Goal: Task Accomplishment & Management: Manage account settings

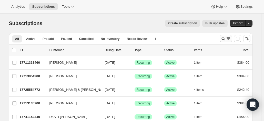
click at [226, 39] on icon "Search and filter results" at bounding box center [223, 38] width 5 height 5
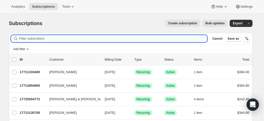
click at [50, 37] on input "Filter subscribers" at bounding box center [113, 38] width 188 height 7
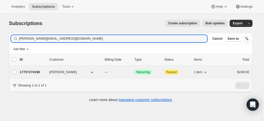
type input "normoyle.family1@bigpond.com"
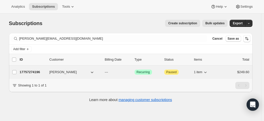
click at [38, 72] on p "17757274196" at bounding box center [33, 72] width 26 height 5
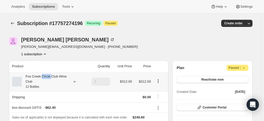
click at [46, 78] on div "Fox Creek Circle Club Wine Club 12 Bottles" at bounding box center [45, 81] width 46 height 15
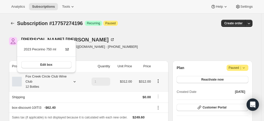
click at [46, 78] on div "Fox Creek Circle Club Wine Club 12 Bottles" at bounding box center [45, 81] width 46 height 15
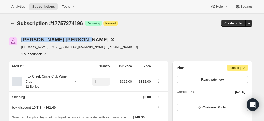
drag, startPoint x: 63, startPoint y: 40, endPoint x: 23, endPoint y: 41, distance: 40.5
click at [23, 41] on div "Patrick Normoyle" at bounding box center [67, 39] width 93 height 5
copy div "Patrick Normoyle"
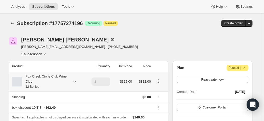
click at [57, 81] on div "Fox Creek Circle Club Wine Club 12 Bottles" at bounding box center [45, 81] width 46 height 15
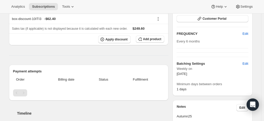
scroll to position [51, 0]
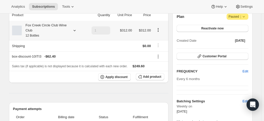
click at [74, 29] on icon at bounding box center [74, 30] width 5 height 5
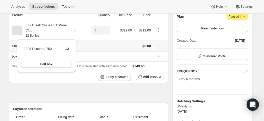
click at [104, 49] on td at bounding box center [97, 45] width 27 height 11
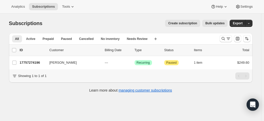
click at [225, 35] on div at bounding box center [234, 39] width 35 height 10
click at [223, 38] on icon "Search and filter results" at bounding box center [222, 38] width 3 height 3
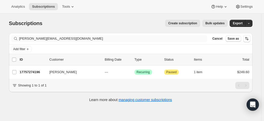
drag, startPoint x: 103, startPoint y: 42, endPoint x: 82, endPoint y: 37, distance: 21.4
click at [74, 37] on div "Filter subscribers normoyle.family1@bigpond.com Clear Cancel Save as" at bounding box center [130, 38] width 243 height 11
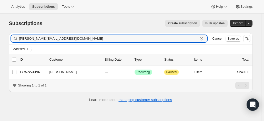
drag, startPoint x: 64, startPoint y: 40, endPoint x: 3, endPoint y: 36, distance: 61.6
click at [0, 32] on html "Analytics Subscriptions Tools Help Settings Skip to content Subscriptions. This…" at bounding box center [132, 60] width 264 height 121
paste input "simon.lofthouse@gmail"
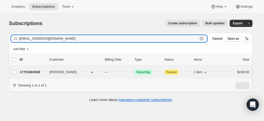
type input "simon.lofthouse@gmail.com"
click at [43, 71] on p "17701863508" at bounding box center [33, 72] width 26 height 5
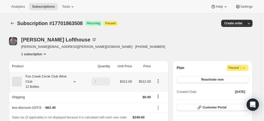
click at [58, 81] on div "Fox Creek Circle Club Wine Club 12 Bottles" at bounding box center [45, 81] width 46 height 15
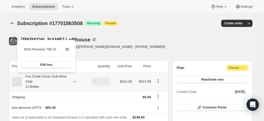
click at [58, 81] on div "Fox Creek Circle Club Wine Club 12 Bottles" at bounding box center [45, 81] width 46 height 15
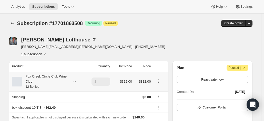
click at [68, 77] on div "Fox Creek Circle Club Wine Club 12 Bottles" at bounding box center [45, 81] width 46 height 15
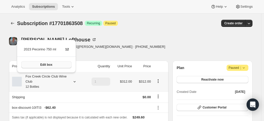
click at [59, 63] on button "Edit box" at bounding box center [46, 64] width 50 height 7
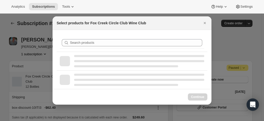
drag, startPoint x: 206, startPoint y: 23, endPoint x: 180, endPoint y: 51, distance: 37.9
click at [205, 23] on icon "Close" at bounding box center [204, 22] width 5 height 5
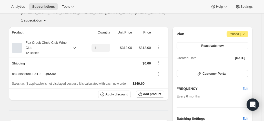
scroll to position [26, 0]
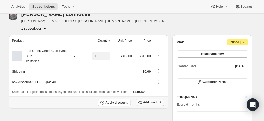
click at [147, 101] on span "Add product" at bounding box center [152, 102] width 18 height 4
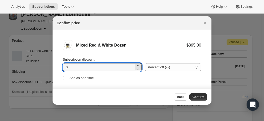
drag, startPoint x: 69, startPoint y: 65, endPoint x: 41, endPoint y: 64, distance: 27.4
type input "20"
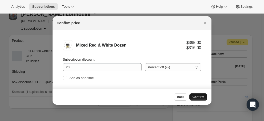
click at [202, 99] on span "Confirm" at bounding box center [198, 97] width 12 height 4
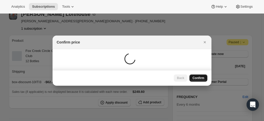
scroll to position [26, 0]
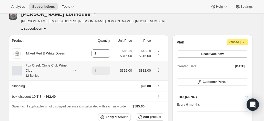
click at [158, 71] on icon "Product actions" at bounding box center [157, 70] width 5 height 5
click at [158, 71] on icon "Product actions" at bounding box center [158, 71] width 1 height 1
click at [86, 69] on tr "Fox Creek Circle Club Wine Club 12 Bottles 1 $312.00 $312.00" at bounding box center [89, 71] width 160 height 20
click at [76, 72] on icon at bounding box center [74, 70] width 5 height 5
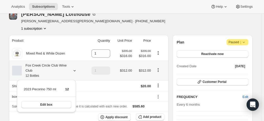
click at [157, 72] on icon "Product actions" at bounding box center [157, 70] width 5 height 5
click at [162, 68] on button "Product actions" at bounding box center [158, 70] width 8 height 6
click at [160, 69] on icon "Product actions" at bounding box center [157, 70] width 5 height 5
click at [91, 69] on td "1" at bounding box center [97, 71] width 27 height 20
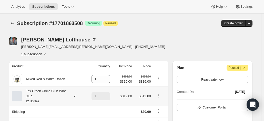
click at [161, 97] on icon "Product actions" at bounding box center [157, 95] width 5 height 5
click at [158, 87] on span "Remove" at bounding box center [159, 86] width 12 height 4
type input "0"
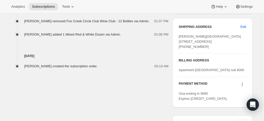
scroll to position [205, 0]
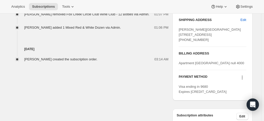
click at [143, 53] on div "Simon Lofthouse created the subscription order. 03:14 AM" at bounding box center [89, 57] width 160 height 10
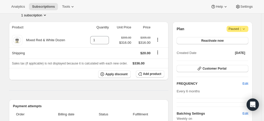
scroll to position [0, 0]
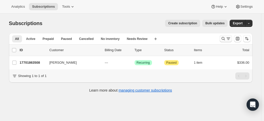
click at [222, 39] on icon "Search and filter results" at bounding box center [223, 38] width 5 height 5
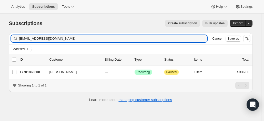
drag, startPoint x: 22, startPoint y: 38, endPoint x: -17, endPoint y: 31, distance: 39.2
click at [0, 31] on html "Analytics Subscriptions Tools Help Settings Skip to content Subscriptions. This…" at bounding box center [132, 60] width 264 height 121
drag, startPoint x: 62, startPoint y: 34, endPoint x: 62, endPoint y: 38, distance: 3.9
click at [62, 36] on div "Filter subscribers simon.lofthouse@gmail.com Clear Cancel Save as" at bounding box center [130, 38] width 243 height 11
drag, startPoint x: 68, startPoint y: 39, endPoint x: -17, endPoint y: 29, distance: 85.1
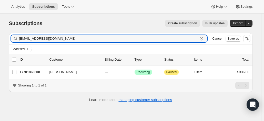
click at [0, 29] on html "Analytics Subscriptions Tools Help Settings Skip to content Subscriptions. This…" at bounding box center [132, 60] width 264 height 121
type input "l"
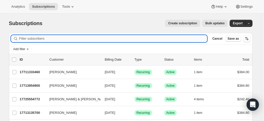
click at [42, 40] on input "Filter subscribers" at bounding box center [113, 38] width 188 height 7
type input "christine lee"
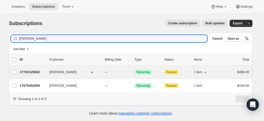
click at [42, 73] on p "17702125652" at bounding box center [33, 72] width 26 height 5
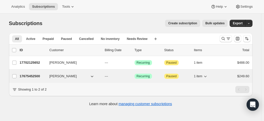
click at [26, 76] on p "17675452500" at bounding box center [33, 76] width 26 height 5
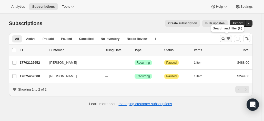
click at [224, 40] on icon "Search and filter results" at bounding box center [223, 38] width 5 height 5
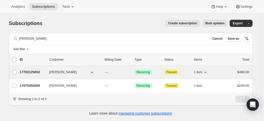
click at [30, 71] on p "17702125652" at bounding box center [33, 72] width 26 height 5
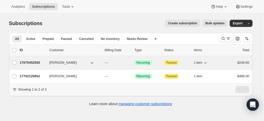
click at [34, 62] on p "17675452500" at bounding box center [33, 62] width 26 height 5
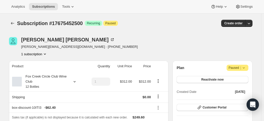
click at [110, 43] on div "Christine Lee c.lee@garvan.org.au · +61414788868 1 subscription" at bounding box center [94, 46] width 170 height 19
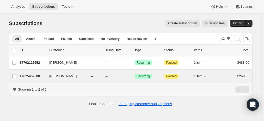
click at [30, 75] on p "17675452500" at bounding box center [33, 76] width 26 height 5
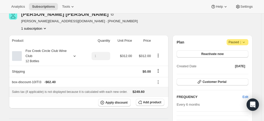
scroll to position [51, 0]
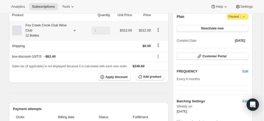
click at [50, 32] on div "Fox Creek Circle Club Wine Club 12 Bottles" at bounding box center [45, 30] width 46 height 15
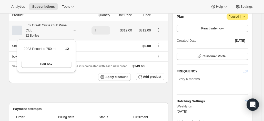
click at [50, 32] on div "Fox Creek Circle Club Wine Club 12 Bottles" at bounding box center [45, 30] width 46 height 15
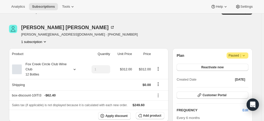
scroll to position [0, 0]
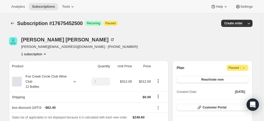
click at [246, 67] on icon at bounding box center [243, 67] width 5 height 5
drag, startPoint x: 237, startPoint y: 78, endPoint x: 147, endPoint y: 30, distance: 102.7
click at [133, 50] on div "[PERSON_NAME] [PERSON_NAME][EMAIL_ADDRESS][DOMAIN_NAME] · [PHONE_NUMBER] 1 subs…" at bounding box center [94, 46] width 170 height 19
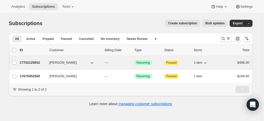
click at [34, 63] on p "17702125652" at bounding box center [33, 62] width 26 height 5
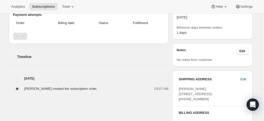
scroll to position [154, 0]
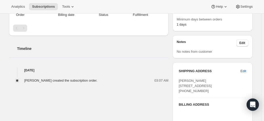
click at [24, 95] on div "Christine Lee c.lee@garvan.org.au · +61414788868 1 subscription Product Quantit…" at bounding box center [128, 31] width 247 height 313
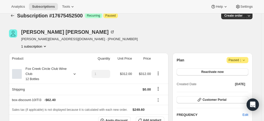
scroll to position [0, 0]
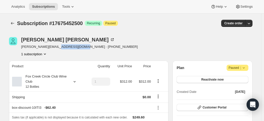
drag, startPoint x: 85, startPoint y: 49, endPoint x: 53, endPoint y: 47, distance: 31.8
click at [53, 47] on div "[PERSON_NAME] [PERSON_NAME][EMAIL_ADDRESS][DOMAIN_NAME] · [PHONE_NUMBER] 1 subs…" at bounding box center [94, 46] width 170 height 19
copy span "· +61414788868"
click at [59, 84] on div "Fox Creek Circle Club Wine Club 12 Bottles" at bounding box center [45, 81] width 46 height 15
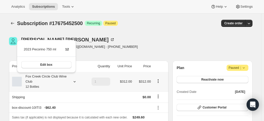
click at [59, 84] on div "Fox Creek Circle Club Wine Club 12 Bottles" at bounding box center [45, 81] width 46 height 15
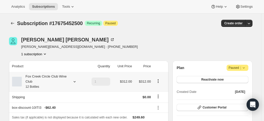
click at [64, 80] on div "Fox Creek Circle Club Wine Club 12 Bottles" at bounding box center [45, 81] width 46 height 15
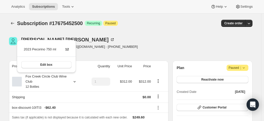
click at [93, 49] on div "[PERSON_NAME] [PERSON_NAME][EMAIL_ADDRESS][DOMAIN_NAME] · [PHONE_NUMBER] 1 subs…" at bounding box center [94, 46] width 170 height 19
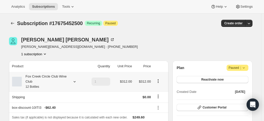
click at [66, 79] on div "Fox Creek Circle Club Wine Club 12 Bottles" at bounding box center [45, 81] width 46 height 15
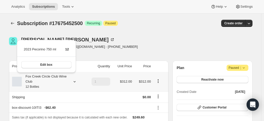
click at [66, 79] on div "Fox Creek Circle Club Wine Club 12 Bottles" at bounding box center [45, 81] width 46 height 15
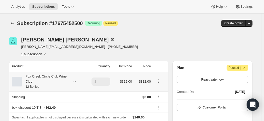
click at [66, 79] on div "Fox Creek Circle Club Wine Club 12 Bottles" at bounding box center [45, 81] width 46 height 15
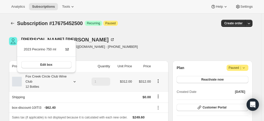
click at [66, 79] on div "Fox Creek Circle Club Wine Club 12 Bottles" at bounding box center [45, 81] width 46 height 15
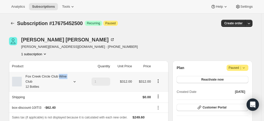
click at [66, 79] on div "Fox Creek Circle Club Wine Club 12 Bottles" at bounding box center [45, 81] width 46 height 15
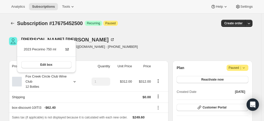
click at [110, 47] on div "[PERSON_NAME] [PERSON_NAME][EMAIL_ADDRESS][DOMAIN_NAME] · [PHONE_NUMBER] 1 subs…" at bounding box center [94, 46] width 170 height 19
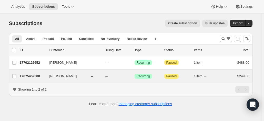
click at [33, 75] on p "17675452500" at bounding box center [33, 76] width 26 height 5
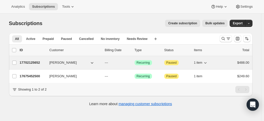
click at [37, 62] on p "17702125652" at bounding box center [33, 62] width 26 height 5
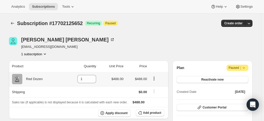
click at [61, 77] on div "Red Dozen" at bounding box center [37, 79] width 50 height 10
click at [69, 78] on td "1" at bounding box center [81, 79] width 34 height 14
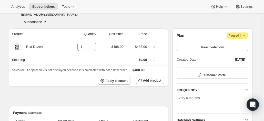
scroll to position [26, 0]
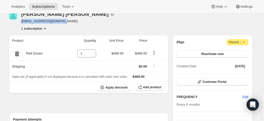
drag, startPoint x: 64, startPoint y: 22, endPoint x: 22, endPoint y: 21, distance: 42.3
click at [22, 21] on div "[PERSON_NAME] [PERSON_NAME][EMAIL_ADDRESS][DOMAIN_NAME] 1 subscription" at bounding box center [94, 21] width 170 height 19
copy span "[EMAIL_ADDRESS][DOMAIN_NAME]"
click at [110, 24] on div "[PERSON_NAME] [PERSON_NAME][EMAIL_ADDRESS][DOMAIN_NAME] 1 subscription" at bounding box center [94, 21] width 170 height 19
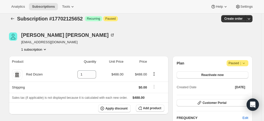
scroll to position [0, 0]
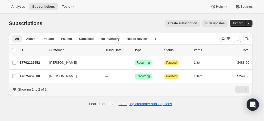
click at [226, 39] on div "Search and filter results" at bounding box center [226, 38] width 10 height 5
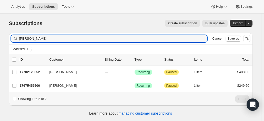
drag, startPoint x: 47, startPoint y: 41, endPoint x: -16, endPoint y: 36, distance: 63.5
click at [0, 36] on html "Analytics Subscriptions Tools Help Settings Skip to content Subscriptions. This…" at bounding box center [132, 60] width 264 height 121
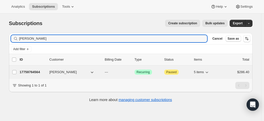
type input "[PERSON_NAME]"
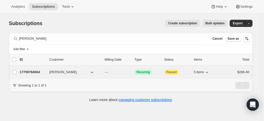
click at [34, 72] on p "17759764564" at bounding box center [33, 72] width 26 height 5
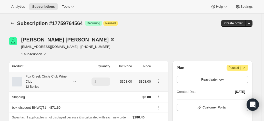
click at [58, 79] on div "Fox Creek Circle Club Wine Club 12 Bottles" at bounding box center [45, 81] width 46 height 15
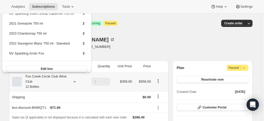
click at [58, 79] on div "Fox Creek Circle Club Wine Club 12 Bottles" at bounding box center [45, 81] width 46 height 15
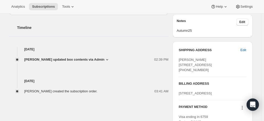
scroll to position [179, 0]
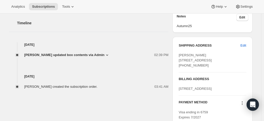
click at [140, 76] on h4 "[DATE]" at bounding box center [89, 76] width 160 height 5
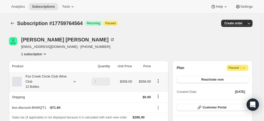
click at [49, 79] on div "Fox Creek Circle Club Wine Club 12 Bottles" at bounding box center [45, 81] width 46 height 15
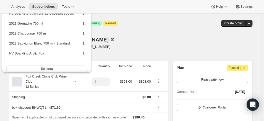
click at [131, 43] on div "[PERSON_NAME] [EMAIL_ADDRESS][DOMAIN_NAME] · [PHONE_NUMBER] 1 subscription" at bounding box center [94, 46] width 170 height 19
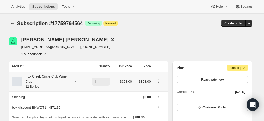
click at [80, 81] on div "Fox Creek Circle Club Wine Club 12 Bottles" at bounding box center [47, 81] width 71 height 15
click at [72, 81] on div at bounding box center [73, 81] width 7 height 5
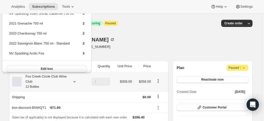
click at [43, 69] on span "Edit box" at bounding box center [47, 69] width 12 height 4
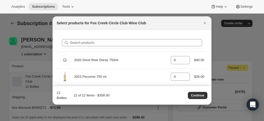
drag, startPoint x: 228, startPoint y: 45, endPoint x: 203, endPoint y: 53, distance: 26.3
click at [228, 45] on div at bounding box center [132, 60] width 264 height 121
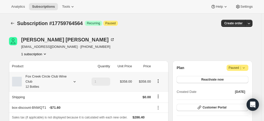
scroll to position [26, 0]
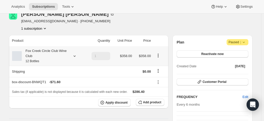
click at [74, 56] on icon at bounding box center [74, 56] width 5 height 5
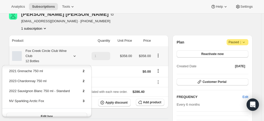
scroll to position [20, 0]
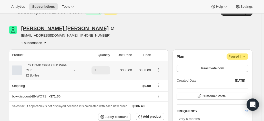
scroll to position [0, 0]
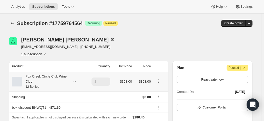
click at [56, 82] on div "Fox Creek Circle Club Wine Club 12 Bottles" at bounding box center [45, 81] width 46 height 15
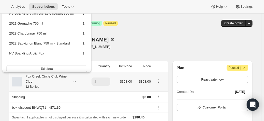
click at [56, 82] on div "Fox Creek Circle Club Wine Club 12 Bottles" at bounding box center [45, 81] width 46 height 15
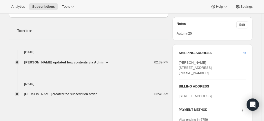
scroll to position [179, 0]
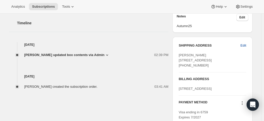
click at [243, 45] on span "Edit" at bounding box center [243, 45] width 6 height 5
select select "QLD"
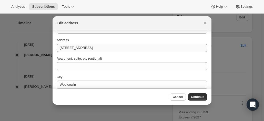
scroll to position [26, 0]
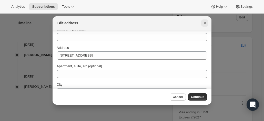
click at [204, 24] on icon "Close" at bounding box center [204, 22] width 5 height 5
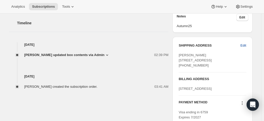
click at [244, 44] on span "Edit" at bounding box center [243, 45] width 6 height 5
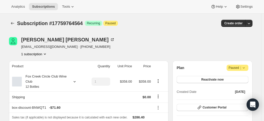
select select "QLD"
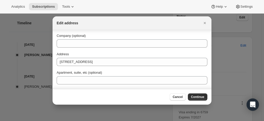
scroll to position [26, 0]
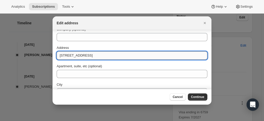
click at [68, 54] on input "Unit 5 32 Stopford Street, WOOLOOWIN QLD 4030" at bounding box center [132, 55] width 151 height 8
click at [69, 56] on input "Unit 5 32 Stopford Street, WOOLOOWIN QLD 4030" at bounding box center [132, 55] width 151 height 8
drag, startPoint x: 143, startPoint y: 56, endPoint x: 59, endPoint y: 54, distance: 83.8
click at [59, 54] on input "Unit 5 32 Stopford Street, WOOLOOWIN QLD 4030" at bounding box center [132, 55] width 151 height 8
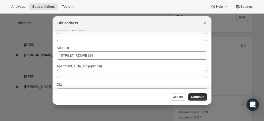
click at [88, 42] on div "First name Brent Last name Murphy Company (optional) Address Unit 5 32 Stopford…" at bounding box center [132, 70] width 151 height 125
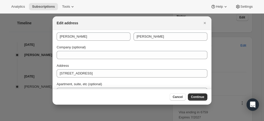
scroll to position [0, 0]
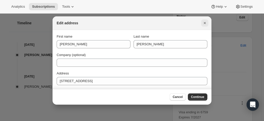
click at [203, 21] on icon "Close" at bounding box center [204, 22] width 5 height 5
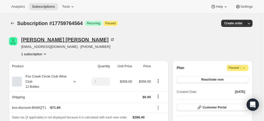
click at [112, 39] on icon at bounding box center [113, 39] width 2 height 2
click at [64, 78] on div "Fox Creek Circle Club Wine Club 12 Bottles" at bounding box center [45, 81] width 46 height 15
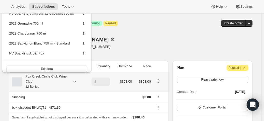
click at [64, 77] on div "Fox Creek Circle Club Wine Club 12 Bottles" at bounding box center [45, 81] width 46 height 15
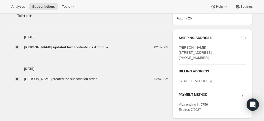
scroll to position [179, 0]
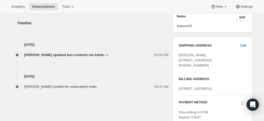
click at [244, 44] on span "Edit" at bounding box center [243, 45] width 6 height 5
select select "QLD"
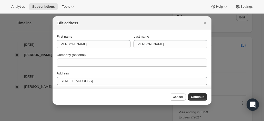
scroll to position [0, 0]
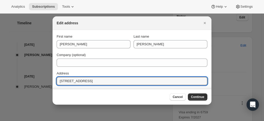
drag, startPoint x: 140, startPoint y: 80, endPoint x: 49, endPoint y: 74, distance: 91.9
paste input "Brent Murphy unit 5/32 Stopford Street Wooloowin Queensland"
drag, startPoint x: 81, startPoint y: 81, endPoint x: 33, endPoint y: 79, distance: 48.7
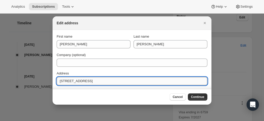
drag, startPoint x: 97, startPoint y: 82, endPoint x: 151, endPoint y: 83, distance: 54.3
click at [151, 83] on input "unit 5/32 Stopford Street Wooloowin Queensland 4030" at bounding box center [132, 81] width 151 height 8
type input "unit 5/32 Stopford Street"
click at [193, 95] on button "Continue" at bounding box center [197, 96] width 19 height 7
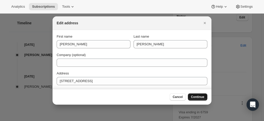
click at [197, 98] on span "Continue" at bounding box center [197, 97] width 13 height 4
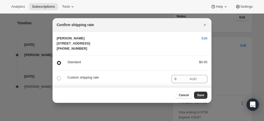
drag, startPoint x: 203, startPoint y: 98, endPoint x: 195, endPoint y: 95, distance: 9.2
click at [203, 97] on span "Save" at bounding box center [200, 95] width 7 height 4
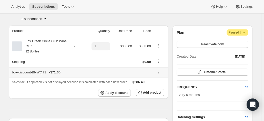
scroll to position [51, 0]
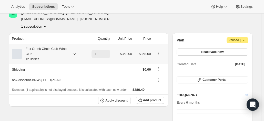
click at [47, 56] on div "Fox Creek Circle Club Wine Club 12 Bottles" at bounding box center [45, 53] width 46 height 15
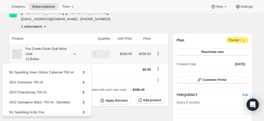
click at [47, 56] on div "Fox Creek Circle Club Wine Club 12 Bottles" at bounding box center [45, 53] width 46 height 15
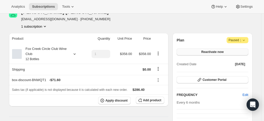
click at [207, 55] on button "Reactivate now" at bounding box center [211, 51] width 71 height 7
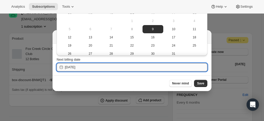
click at [123, 67] on input "2025-10-09" at bounding box center [136, 67] width 142 height 8
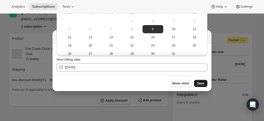
click at [200, 84] on span "Save" at bounding box center [200, 83] width 7 height 4
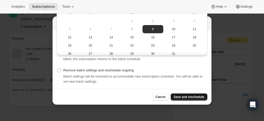
click at [193, 96] on span "Save and reschedule" at bounding box center [189, 97] width 30 height 4
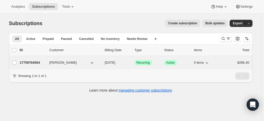
click at [33, 62] on p "17759764564" at bounding box center [33, 62] width 26 height 5
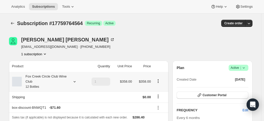
click at [60, 79] on div "Fox Creek Circle Club Wine Club 12 Bottles" at bounding box center [45, 81] width 46 height 15
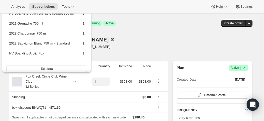
click at [167, 49] on div "Brent Murphy brentmurphy75@gmail.com · +61428451051 1 subscription" at bounding box center [94, 46] width 170 height 19
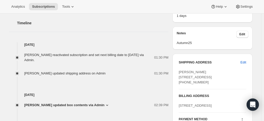
scroll to position [128, 0]
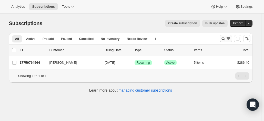
click at [221, 39] on button "Search and filter results" at bounding box center [226, 38] width 12 height 7
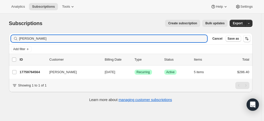
drag, startPoint x: 11, startPoint y: 41, endPoint x: -7, endPoint y: 41, distance: 17.7
click at [0, 41] on html "Analytics Subscriptions Tools Help Settings Skip to content Subscriptions. This…" at bounding box center [132, 60] width 264 height 121
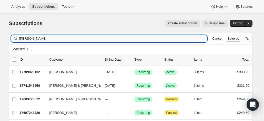
click at [43, 41] on input "christine" at bounding box center [113, 38] width 188 height 7
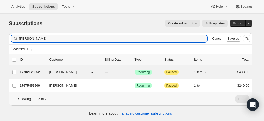
type input "christine lee"
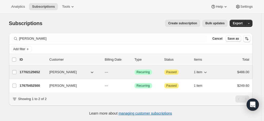
click at [32, 74] on p "17702125652" at bounding box center [33, 72] width 26 height 5
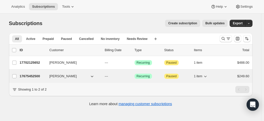
click at [30, 76] on p "17675452500" at bounding box center [33, 76] width 26 height 5
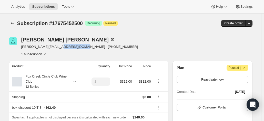
drag, startPoint x: 79, startPoint y: 46, endPoint x: 54, endPoint y: 47, distance: 25.4
click at [54, 46] on div "Christine Lee c.lee@garvan.org.au · +61414788868 1 subscription" at bounding box center [94, 46] width 170 height 19
copy span "+61414788868"
click at [114, 46] on div "Christine Lee c.lee@garvan.org.au · +61414788868 1 subscription" at bounding box center [94, 46] width 170 height 19
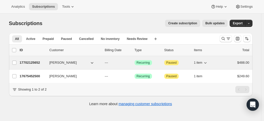
click at [31, 62] on p "17702125652" at bounding box center [33, 62] width 26 height 5
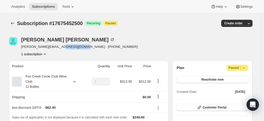
drag, startPoint x: 82, startPoint y: 46, endPoint x: 55, endPoint y: 49, distance: 28.0
click at [55, 49] on div "Christine Lee c.lee@garvan.org.au · +61414788868 1 subscription" at bounding box center [94, 46] width 170 height 19
copy span "+61414788868"
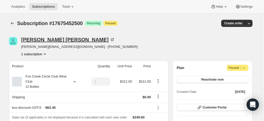
click at [110, 40] on icon at bounding box center [112, 39] width 5 height 5
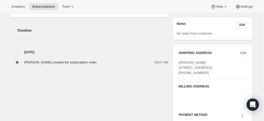
scroll to position [205, 0]
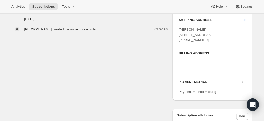
drag, startPoint x: 203, startPoint y: 48, endPoint x: 175, endPoint y: 29, distance: 33.4
click at [175, 29] on div "SHIPPING ADDRESS Edit Christine Lee PO Box 862 GEELONG VIC, 3220 Australia +614…" at bounding box center [212, 55] width 80 height 89
copy span "Christine Lee PO Box 862 GEELONG VIC, 3220 Australia +61414788868"
click at [226, 43] on div "Christine Lee PO Box 862 GEELONG VIC, 3220 Australia +61414788868" at bounding box center [212, 34] width 67 height 15
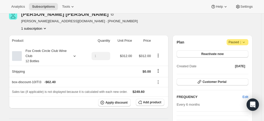
scroll to position [0, 0]
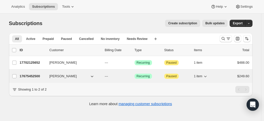
click at [33, 73] on div "17675452500 Christine Lee --- Success Recurring Attention Paused 1 item $249.60" at bounding box center [135, 76] width 230 height 7
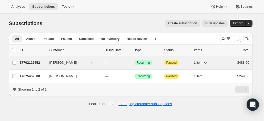
click at [34, 61] on p "17702125652" at bounding box center [33, 62] width 26 height 5
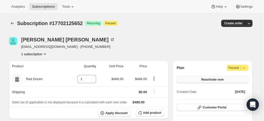
click at [205, 79] on span "Reactivate now" at bounding box center [212, 80] width 22 height 4
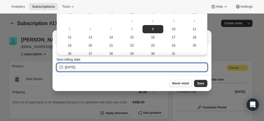
click at [101, 67] on input "[DATE]" at bounding box center [136, 67] width 142 height 8
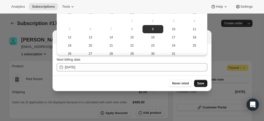
click at [199, 85] on span "Save" at bounding box center [200, 83] width 7 height 4
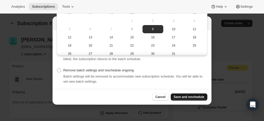
click at [192, 95] on button "Save and reschedule" at bounding box center [189, 96] width 37 height 7
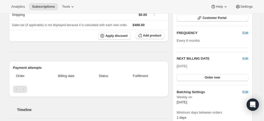
scroll to position [77, 0]
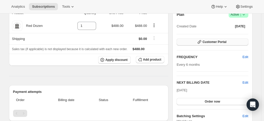
click at [218, 42] on span "Customer Portal" at bounding box center [214, 42] width 24 height 4
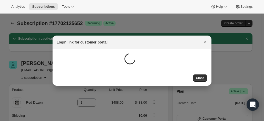
scroll to position [0, 0]
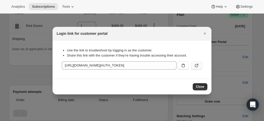
click at [195, 66] on icon ":r1ih:" at bounding box center [196, 65] width 3 height 3
click at [203, 33] on icon "Close" at bounding box center [204, 33] width 5 height 5
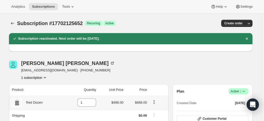
scroll to position [77, 0]
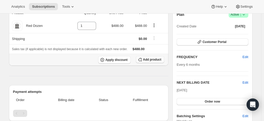
click at [150, 58] on span "Add product" at bounding box center [152, 60] width 18 height 4
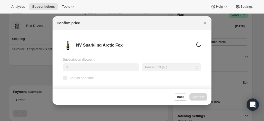
scroll to position [0, 0]
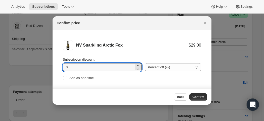
drag, startPoint x: 46, startPoint y: 65, endPoint x: 45, endPoint y: 52, distance: 13.1
type input "12"
drag, startPoint x: 80, startPoint y: 66, endPoint x: 35, endPoint y: 64, distance: 44.6
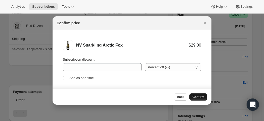
click at [196, 96] on span "Confirm" at bounding box center [198, 97] width 12 height 4
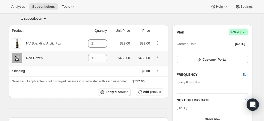
scroll to position [51, 0]
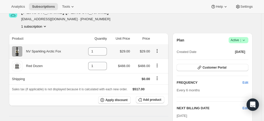
click at [157, 52] on icon "Product actions" at bounding box center [156, 50] width 5 height 5
click at [163, 38] on th at bounding box center [159, 38] width 17 height 11
click at [157, 51] on icon "Product actions" at bounding box center [156, 50] width 5 height 5
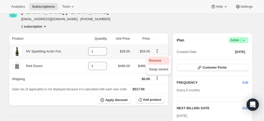
click at [157, 59] on span "Remove" at bounding box center [155, 61] width 12 height 4
type input "0"
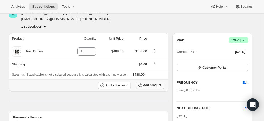
click at [149, 84] on span "Add product" at bounding box center [152, 85] width 18 height 4
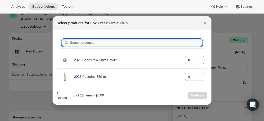
click at [79, 44] on input "Search products" at bounding box center [136, 42] width 132 height 7
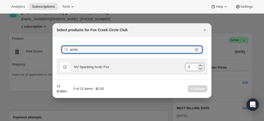
type input "arctic"
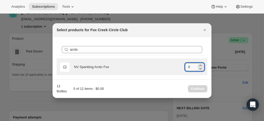
drag, startPoint x: 193, startPoint y: 67, endPoint x: 171, endPoint y: 74, distance: 23.4
click at [188, 67] on input "0" at bounding box center [191, 67] width 12 height 8
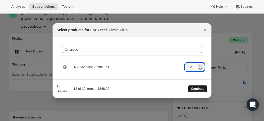
type input "12"
click at [200, 88] on span "Continue" at bounding box center [197, 89] width 13 height 4
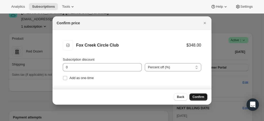
click at [199, 98] on span "Confirm" at bounding box center [198, 97] width 12 height 4
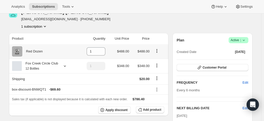
click at [157, 51] on icon "Product actions" at bounding box center [156, 50] width 1 height 1
click at [156, 61] on span "Swap variant" at bounding box center [157, 61] width 19 height 4
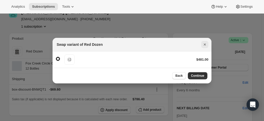
click at [205, 44] on icon "Close" at bounding box center [204, 44] width 5 height 5
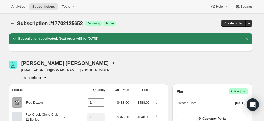
scroll to position [51, 0]
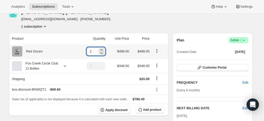
click at [88, 51] on input "1" at bounding box center [92, 51] width 11 height 8
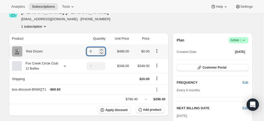
type input "0"
click at [159, 49] on icon "Product actions" at bounding box center [156, 50] width 5 height 5
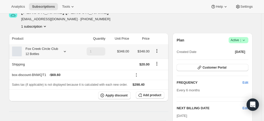
click at [60, 51] on div at bounding box center [63, 51] width 7 height 5
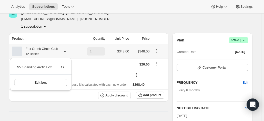
click at [60, 51] on div at bounding box center [63, 51] width 7 height 5
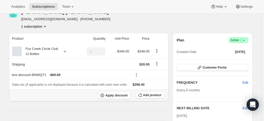
click at [50, 98] on div "Apply discount Add product" at bounding box center [88, 96] width 153 height 8
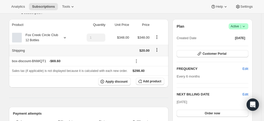
scroll to position [77, 0]
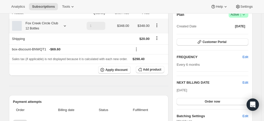
click at [37, 29] on small "12 Bottles" at bounding box center [33, 29] width 14 height 4
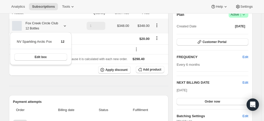
click at [37, 29] on small "12 Bottles" at bounding box center [33, 29] width 14 height 4
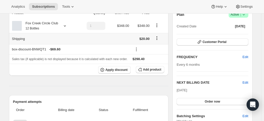
click at [156, 38] on icon "Shipping actions" at bounding box center [156, 38] width 5 height 5
click at [155, 47] on span "Edit shipping rate" at bounding box center [158, 48] width 26 height 4
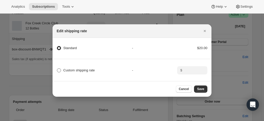
click at [84, 69] on span "Custom shipping rate" at bounding box center [79, 70] width 32 height 4
click at [57, 69] on input "Custom shipping rate" at bounding box center [57, 68] width 0 height 0
radio input "true"
radio input "false"
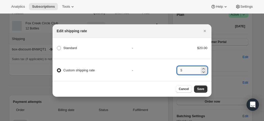
click at [191, 71] on input ":r1tq:" at bounding box center [192, 70] width 16 height 8
type input "0.00"
click at [199, 91] on span "Save" at bounding box center [200, 89] width 7 height 4
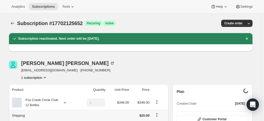
scroll to position [77, 0]
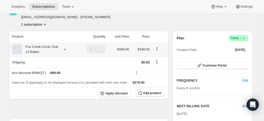
click at [63, 50] on icon at bounding box center [64, 49] width 5 height 5
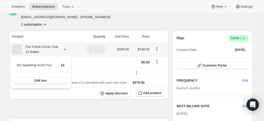
click at [63, 50] on icon at bounding box center [64, 49] width 5 height 5
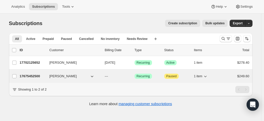
click at [34, 76] on p "17675452500" at bounding box center [33, 76] width 26 height 5
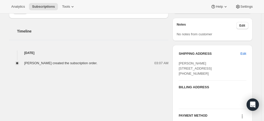
scroll to position [179, 0]
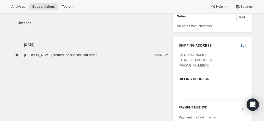
click at [243, 44] on span "Edit" at bounding box center [243, 45] width 6 height 5
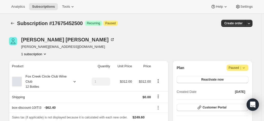
select select "VIC"
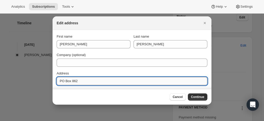
click at [85, 80] on input "PO Box 862" at bounding box center [132, 81] width 151 height 8
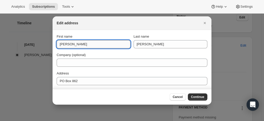
click at [58, 43] on input "[PERSON_NAME]" at bounding box center [94, 44] width 74 height 8
type input "Mrs Christine"
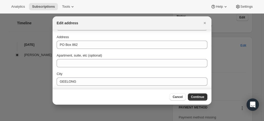
scroll to position [26, 0]
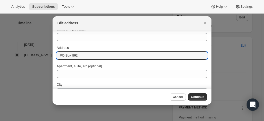
drag, startPoint x: 81, startPoint y: 58, endPoint x: 41, endPoint y: 57, distance: 40.0
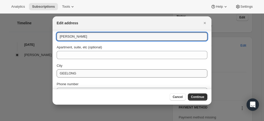
scroll to position [51, 0]
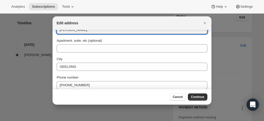
type input "Wilson"
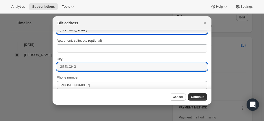
drag, startPoint x: 52, startPoint y: 65, endPoint x: 23, endPoint y: 57, distance: 30.3
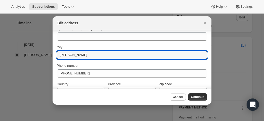
scroll to position [74, 0]
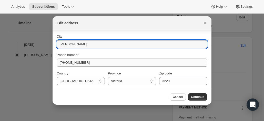
type input "Wilson"
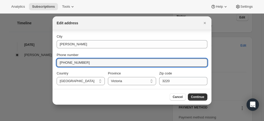
drag, startPoint x: 86, startPoint y: 63, endPoint x: 51, endPoint y: 65, distance: 35.7
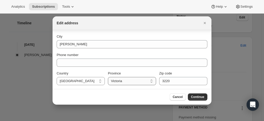
click at [121, 83] on select "Australian Capital Territory New South Wales Northern Territory Queensland Sout…" at bounding box center [132, 81] width 48 height 8
select select "WA"
click at [108, 77] on select "Australian Capital Territory New South Wales Northern Territory Queensland Sout…" at bounding box center [132, 81] width 48 height 8
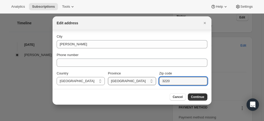
drag, startPoint x: 172, startPoint y: 82, endPoint x: 138, endPoint y: 77, distance: 34.4
click at [138, 77] on div "Country Australia Austria Belgium Canada Czech Republic Denmark Finland France …" at bounding box center [132, 78] width 151 height 14
paste input "6107"
type input "6107"
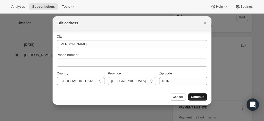
drag, startPoint x: 208, startPoint y: 98, endPoint x: 200, endPoint y: 96, distance: 8.3
click at [200, 96] on div "Cancel Continue" at bounding box center [132, 97] width 159 height 16
click at [200, 96] on span "Continue" at bounding box center [197, 97] width 13 height 4
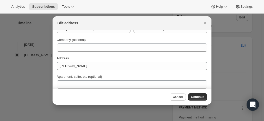
scroll to position [0, 0]
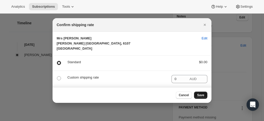
click at [203, 97] on span "Save" at bounding box center [200, 95] width 7 height 4
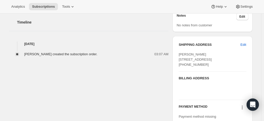
scroll to position [208, 0]
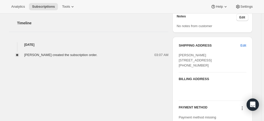
drag, startPoint x: 246, startPoint y: 45, endPoint x: 233, endPoint y: 62, distance: 21.4
click at [234, 62] on div "SHIPPING ADDRESS Edit Christine Lee PO Box 862 GEELONG VIC, 3220 Australia +614…" at bounding box center [212, 55] width 67 height 25
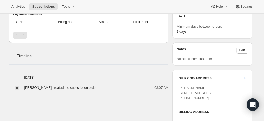
scroll to position [182, 0]
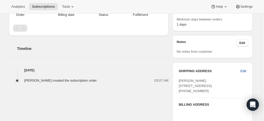
click at [242, 71] on span "Edit" at bounding box center [243, 71] width 6 height 5
select select "WA"
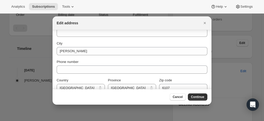
scroll to position [74, 0]
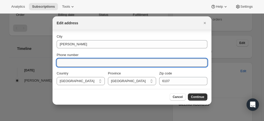
click at [81, 65] on input "Phone number" at bounding box center [132, 63] width 151 height 8
type input "61 444 444 444"
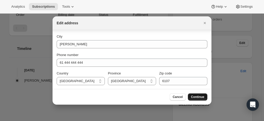
click at [201, 98] on span "Continue" at bounding box center [197, 97] width 13 height 4
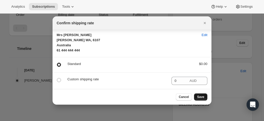
scroll to position [6, 0]
click at [200, 97] on span "Save" at bounding box center [200, 97] width 7 height 4
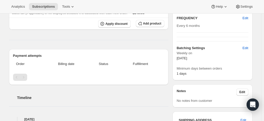
scroll to position [54, 0]
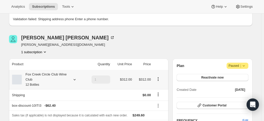
click at [73, 79] on div at bounding box center [73, 79] width 7 height 5
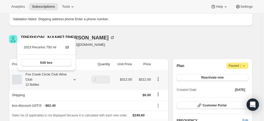
click at [73, 79] on div at bounding box center [73, 79] width 7 height 5
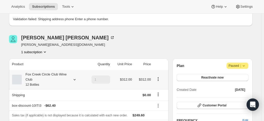
click at [73, 79] on div at bounding box center [73, 79] width 7 height 5
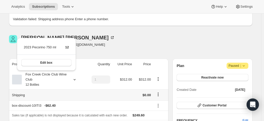
click at [81, 95] on th "Shipping" at bounding box center [47, 94] width 76 height 11
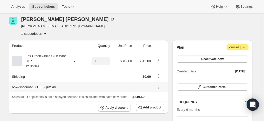
scroll to position [80, 0]
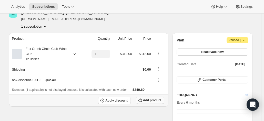
click at [150, 100] on span "Add product" at bounding box center [152, 100] width 18 height 4
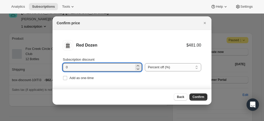
drag, startPoint x: 93, startPoint y: 68, endPoint x: 47, endPoint y: 63, distance: 46.4
type input "20"
click at [202, 97] on span "Confirm" at bounding box center [198, 97] width 12 height 4
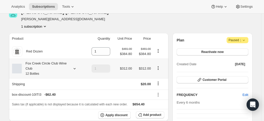
click at [159, 69] on icon "Product actions" at bounding box center [157, 68] width 5 height 5
click at [93, 68] on td "1" at bounding box center [97, 69] width 27 height 20
click at [162, 70] on button "Product actions" at bounding box center [158, 68] width 8 height 6
click at [160, 68] on icon "Product actions" at bounding box center [157, 68] width 5 height 5
click at [159, 70] on icon "Product actions" at bounding box center [157, 68] width 5 height 5
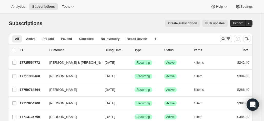
click at [224, 38] on icon "Search and filter results" at bounding box center [223, 38] width 5 height 5
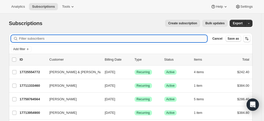
click at [78, 38] on input "Filter subscribers" at bounding box center [113, 38] width 188 height 7
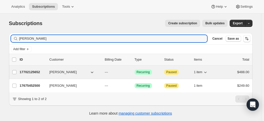
type input "christine lee"
click at [33, 72] on p "17702125652" at bounding box center [33, 72] width 26 height 5
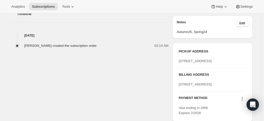
scroll to position [205, 0]
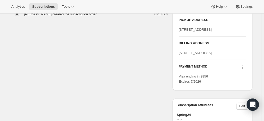
drag, startPoint x: 211, startPoint y: 74, endPoint x: 177, endPoint y: 68, distance: 34.3
click at [177, 68] on div "PICKUP ADDRESS 19 Olivers Road McLaren Vale SA, 5171 Australia BILLING ADDRESS …" at bounding box center [212, 50] width 80 height 79
copy span "PO Box 862 GEELONG null 3220"
click at [208, 36] on div "PICKUP ADDRESS 19 Olivers Road McLaren Vale SA, 5171 Australia" at bounding box center [212, 26] width 67 height 19
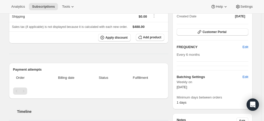
scroll to position [0, 0]
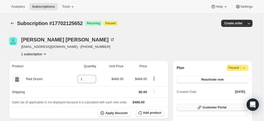
click at [198, 107] on button "Customer Portal" at bounding box center [211, 107] width 71 height 7
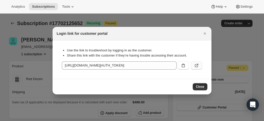
click at [194, 65] on button ":rc5:" at bounding box center [196, 65] width 11 height 8
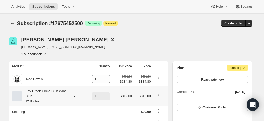
click at [159, 97] on icon "Product actions" at bounding box center [157, 95] width 5 height 5
click at [157, 86] on span "Remove" at bounding box center [159, 86] width 12 height 4
type input "0"
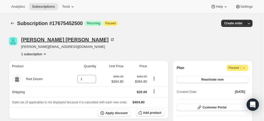
click at [112, 39] on icon at bounding box center [113, 39] width 2 height 2
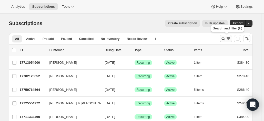
click at [226, 40] on div "Search and filter results" at bounding box center [226, 38] width 10 height 5
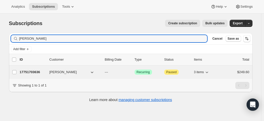
type input "[PERSON_NAME]"
click at [30, 72] on p "17751703636" at bounding box center [33, 72] width 26 height 5
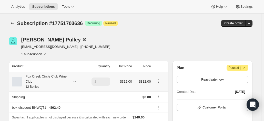
click at [65, 79] on div "Fox Creek Circle Club Wine Club 12 Bottles" at bounding box center [45, 81] width 46 height 15
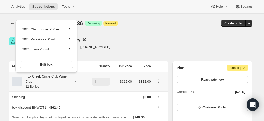
click at [65, 79] on div "Fox Creek Circle Club Wine Club 12 Bottles" at bounding box center [45, 81] width 46 height 15
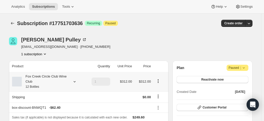
click at [62, 79] on div "Fox Creek Circle Club Wine Club 12 Bottles" at bounding box center [45, 81] width 46 height 15
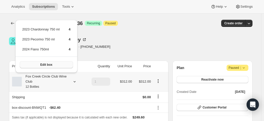
click at [63, 65] on button "Edit box" at bounding box center [46, 64] width 53 height 7
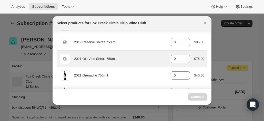
scroll to position [26, 0]
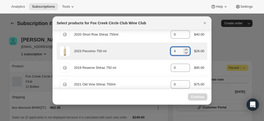
drag, startPoint x: 173, startPoint y: 50, endPoint x: 165, endPoint y: 49, distance: 8.5
click at [165, 49] on div "2023 Pecorino 750 ml gid://shopify/ProductVariant/41594933280852 4 $26.00" at bounding box center [132, 51] width 144 height 10
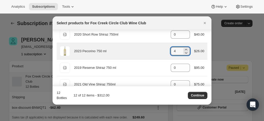
drag, startPoint x: 173, startPoint y: 49, endPoint x: 160, endPoint y: 49, distance: 13.6
click at [160, 50] on div "2023 Pecorino 750 ml gid://shopify/ProductVariant/41594933280852 4 $26.00" at bounding box center [132, 51] width 144 height 10
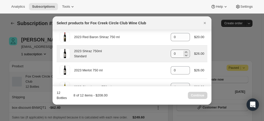
scroll to position [231, 0]
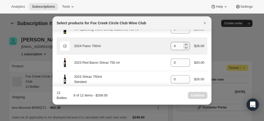
type input "0"
drag, startPoint x: 172, startPoint y: 45, endPoint x: 169, endPoint y: 46, distance: 3.1
click at [171, 46] on input "4" at bounding box center [177, 46] width 12 height 8
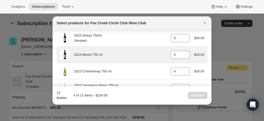
scroll to position [285, 0]
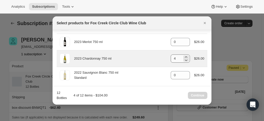
type input "0"
drag, startPoint x: 176, startPoint y: 57, endPoint x: 169, endPoint y: 57, distance: 7.2
click at [171, 57] on input "4" at bounding box center [177, 59] width 12 height 8
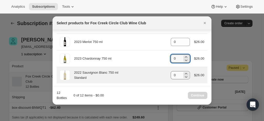
type input "0"
drag, startPoint x: 176, startPoint y: 71, endPoint x: 173, endPoint y: 72, distance: 3.9
click at [176, 72] on input "0" at bounding box center [177, 75] width 12 height 8
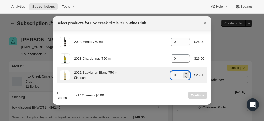
drag, startPoint x: 173, startPoint y: 72, endPoint x: 166, endPoint y: 73, distance: 6.4
click at [166, 73] on div "2022 Sauvignon Blanc 750 ml Standard gid://shopify/ProductVariant/4159251303637…" at bounding box center [132, 75] width 144 height 10
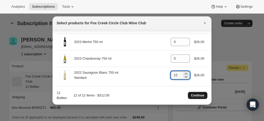
type input "12"
click at [198, 96] on span "Continue" at bounding box center [197, 95] width 13 height 4
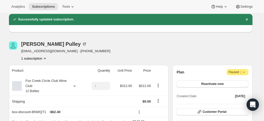
scroll to position [77, 0]
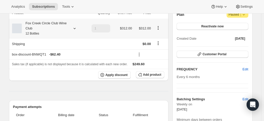
click at [66, 31] on div "Fox Creek Circle Club Wine Club 12 Bottles" at bounding box center [45, 28] width 46 height 15
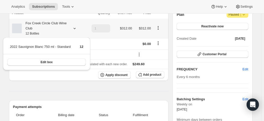
click at [66, 31] on div "Fox Creek Circle Club Wine Club 12 Bottles" at bounding box center [45, 28] width 46 height 15
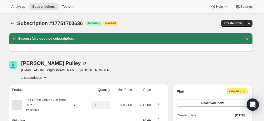
scroll to position [26, 0]
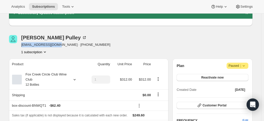
drag, startPoint x: 45, startPoint y: 46, endPoint x: 21, endPoint y: 45, distance: 24.1
click at [21, 45] on div "Rob Pulley rpulley7@hotmail.com · +61401821525 1 subscription" at bounding box center [94, 44] width 170 height 19
click at [116, 45] on div "Rob Pulley rpulley7@hotmail.com · +61401821525 1 subscription" at bounding box center [94, 44] width 170 height 19
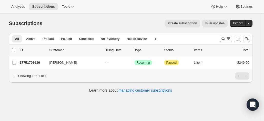
click at [224, 39] on icon "Search and filter results" at bounding box center [223, 38] width 5 height 5
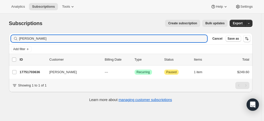
drag, startPoint x: 17, startPoint y: 37, endPoint x: 11, endPoint y: 37, distance: 5.9
click at [11, 37] on div "Filter subscribers rob pulley Clear Cancel Save as" at bounding box center [130, 38] width 243 height 11
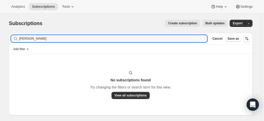
drag, startPoint x: 49, startPoint y: 40, endPoint x: 27, endPoint y: 30, distance: 24.4
click at [18, 38] on div "winton graham Clear" at bounding box center [109, 38] width 196 height 7
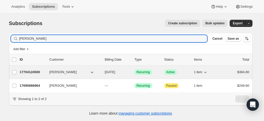
type input "winton"
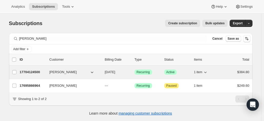
click at [34, 73] on p "17704124500" at bounding box center [33, 72] width 26 height 5
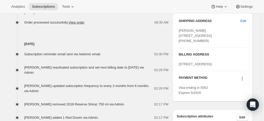
scroll to position [256, 0]
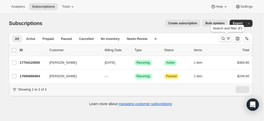
click at [224, 37] on icon "Search and filter results" at bounding box center [223, 38] width 5 height 5
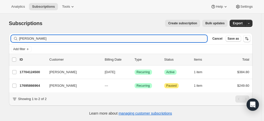
click at [46, 37] on input "winton" at bounding box center [113, 38] width 188 height 7
drag, startPoint x: 40, startPoint y: 38, endPoint x: 24, endPoint y: 28, distance: 19.3
click at [9, 37] on div "Filter subscribers winton Clear Cancel Save as Add filter 0 selected Update nex…" at bounding box center [128, 75] width 247 height 92
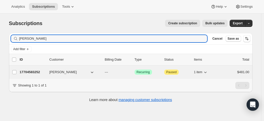
type input "Barbara gard"
click at [40, 70] on p "17704583252" at bounding box center [33, 72] width 26 height 5
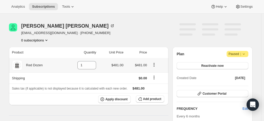
scroll to position [26, 0]
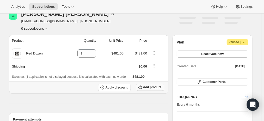
click at [150, 87] on span "Add product" at bounding box center [152, 87] width 18 height 4
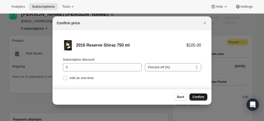
click at [197, 96] on span "Confirm" at bounding box center [198, 97] width 12 height 4
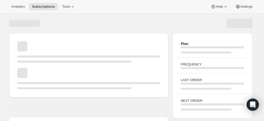
scroll to position [26, 0]
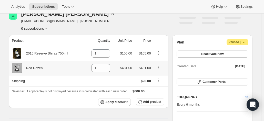
click at [160, 67] on icon "Product actions" at bounding box center [157, 67] width 5 height 5
click at [91, 68] on td "1" at bounding box center [98, 68] width 27 height 15
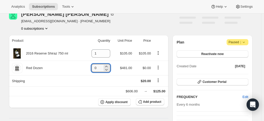
type input "0"
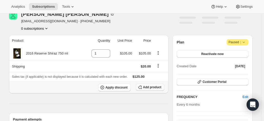
click at [145, 86] on span "Add product" at bounding box center [152, 87] width 18 height 4
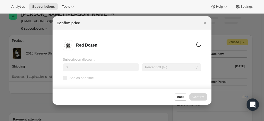
scroll to position [0, 0]
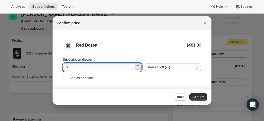
drag, startPoint x: 95, startPoint y: 68, endPoint x: 76, endPoint y: 66, distance: 18.8
click at [54, 68] on li "Red Dozen $481.00 Subscription discount 0 Percent off (%) Amount off ($) Percen…" at bounding box center [132, 61] width 159 height 62
type input "20"
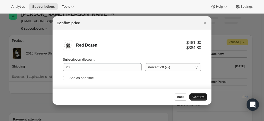
click at [195, 95] on button "Confirm" at bounding box center [198, 96] width 18 height 7
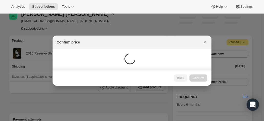
scroll to position [26, 0]
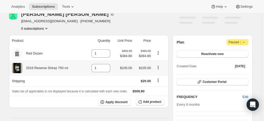
click at [160, 65] on icon "Product actions" at bounding box center [157, 67] width 5 height 5
drag, startPoint x: 93, startPoint y: 68, endPoint x: 89, endPoint y: 68, distance: 4.4
click at [91, 67] on td "1" at bounding box center [98, 68] width 27 height 15
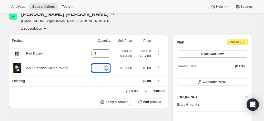
type input "0"
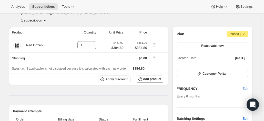
scroll to position [0, 0]
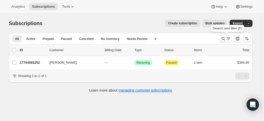
click at [224, 39] on icon "Search and filter results" at bounding box center [223, 38] width 5 height 5
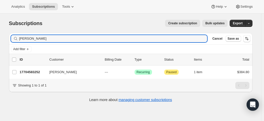
drag, startPoint x: 48, startPoint y: 41, endPoint x: 21, endPoint y: 33, distance: 27.5
click at [17, 37] on div "Barbara gard Clear" at bounding box center [109, 38] width 196 height 7
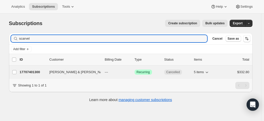
type input "scarvel"
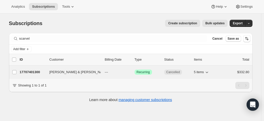
click at [33, 70] on p "17707401300" at bounding box center [33, 72] width 26 height 5
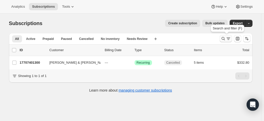
click at [223, 38] on icon "Search and filter results" at bounding box center [223, 38] width 5 height 5
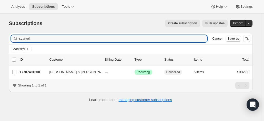
drag, startPoint x: 19, startPoint y: 37, endPoint x: 8, endPoint y: 36, distance: 11.3
click at [8, 36] on div "Filter subscribers scarvel Clear Cancel Save as Add filter 0 selected Update ne…" at bounding box center [128, 68] width 247 height 79
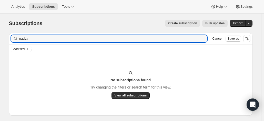
drag, startPoint x: 32, startPoint y: 38, endPoint x: 14, endPoint y: 37, distance: 17.5
click at [14, 38] on div "nadya Clear" at bounding box center [109, 38] width 196 height 7
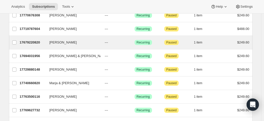
scroll to position [154, 0]
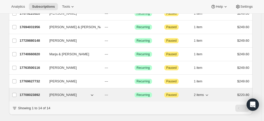
type input "wayne"
click at [32, 92] on p "17708023892" at bounding box center [33, 94] width 26 height 5
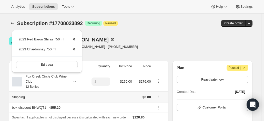
drag, startPoint x: 93, startPoint y: 99, endPoint x: 122, endPoint y: 99, distance: 28.7
click at [93, 99] on td at bounding box center [97, 96] width 27 height 11
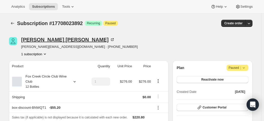
click at [110, 39] on icon at bounding box center [112, 39] width 5 height 5
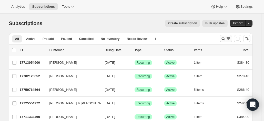
click at [222, 39] on icon "Search and filter results" at bounding box center [223, 38] width 5 height 5
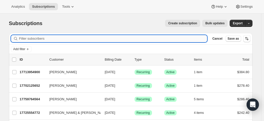
click at [91, 37] on input "Filter subscribers" at bounding box center [113, 38] width 188 height 7
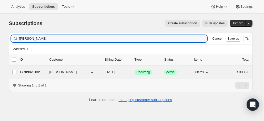
type input "christine hi"
click at [38, 71] on p "17709826132" at bounding box center [33, 72] width 26 height 5
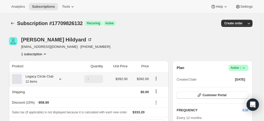
click at [53, 80] on div "Legacy Circle Club 12 items" at bounding box center [38, 79] width 32 height 10
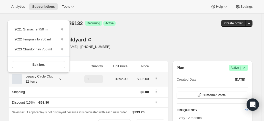
click at [53, 80] on div "Legacy Circle Club 12 items" at bounding box center [38, 79] width 32 height 10
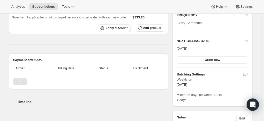
scroll to position [51, 0]
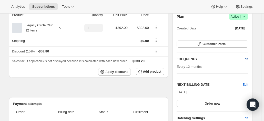
click at [246, 59] on span "Edit" at bounding box center [245, 59] width 6 height 5
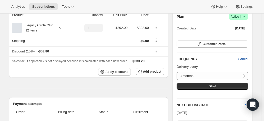
click at [246, 59] on span "Cancel" at bounding box center [243, 59] width 10 height 5
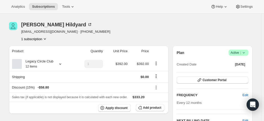
scroll to position [0, 0]
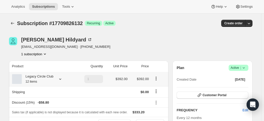
click at [53, 79] on div "Legacy Circle Club 12 items" at bounding box center [38, 79] width 32 height 10
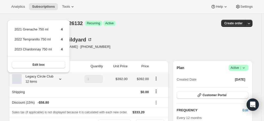
click at [52, 78] on div "Legacy Circle Club 12 items" at bounding box center [38, 79] width 32 height 10
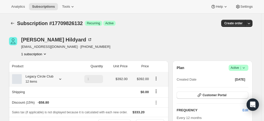
click at [56, 79] on div at bounding box center [59, 79] width 7 height 5
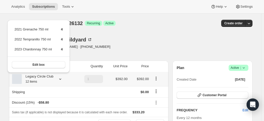
click at [56, 79] on div at bounding box center [59, 79] width 7 height 5
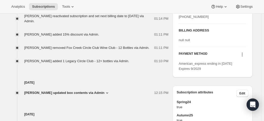
scroll to position [256, 0]
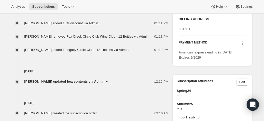
drag, startPoint x: 79, startPoint y: 97, endPoint x: 82, endPoint y: 95, distance: 3.1
click at [79, 97] on div "Sep 11, 2025 Christine Hildyard created the subscription order. 03:16 AM" at bounding box center [89, 100] width 160 height 32
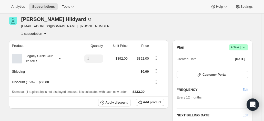
scroll to position [0, 0]
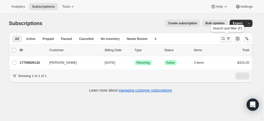
click at [225, 37] on icon "Search and filter results" at bounding box center [223, 38] width 5 height 5
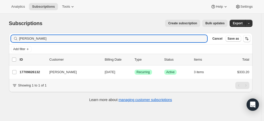
drag, startPoint x: 39, startPoint y: 40, endPoint x: -3, endPoint y: 40, distance: 41.8
click at [0, 40] on html "Analytics Subscriptions Tools Help Settings Skip to content Subscriptions. This…" at bounding box center [132, 60] width 264 height 121
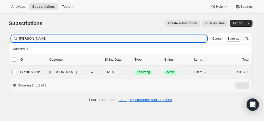
type input "stephen cross"
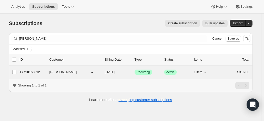
click at [30, 71] on p "17710153812" at bounding box center [33, 72] width 26 height 5
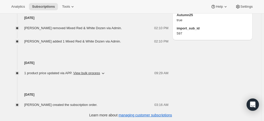
scroll to position [363, 0]
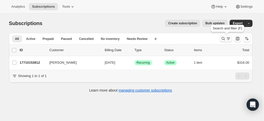
click at [226, 39] on icon "Search and filter results" at bounding box center [223, 38] width 5 height 5
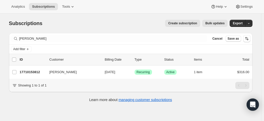
drag, startPoint x: 55, startPoint y: 42, endPoint x: 16, endPoint y: 39, distance: 38.5
click at [16, 41] on div "Filter subscribers stephen cross Clear Cancel Save as" at bounding box center [130, 38] width 243 height 11
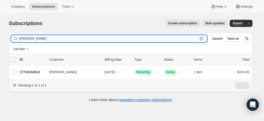
drag, startPoint x: 40, startPoint y: 38, endPoint x: 43, endPoint y: 38, distance: 2.6
click at [39, 38] on input "stephen cross" at bounding box center [108, 38] width 179 height 7
click at [66, 41] on input "stephen cross" at bounding box center [108, 38] width 179 height 7
drag, startPoint x: 57, startPoint y: 39, endPoint x: 29, endPoint y: 39, distance: 28.2
click at [53, 39] on input "stephen cross" at bounding box center [108, 38] width 179 height 7
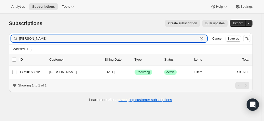
drag, startPoint x: 29, startPoint y: 39, endPoint x: 10, endPoint y: 40, distance: 19.0
click at [10, 40] on div "Filter subscribers stephen cross Clear Cancel Save as Add filter 0 selected Upd…" at bounding box center [128, 68] width 247 height 79
click at [43, 39] on input "stephen cross" at bounding box center [108, 38] width 179 height 7
drag, startPoint x: 40, startPoint y: 38, endPoint x: 13, endPoint y: 38, distance: 27.2
click at [13, 38] on div "stephen cross Clear" at bounding box center [109, 38] width 196 height 7
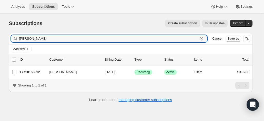
type input "bruce ward"
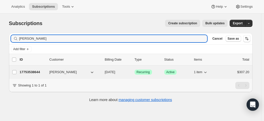
click at [39, 74] on div "17753538644 Bruce Ward 03/17/2026 Success Recurring Success Active 1 item $307.…" at bounding box center [135, 72] width 230 height 7
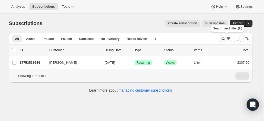
click at [223, 39] on icon "Search and filter results" at bounding box center [223, 38] width 5 height 5
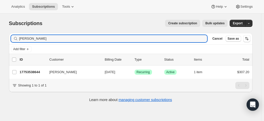
drag, startPoint x: 57, startPoint y: 38, endPoint x: 9, endPoint y: 38, distance: 48.4
click at [9, 38] on div "Filter subscribers bruce ward Clear Cancel Save as Add filter 0 selected Update…" at bounding box center [128, 68] width 247 height 79
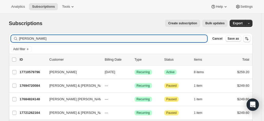
type input "dian"
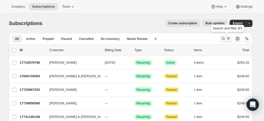
click at [222, 37] on icon "Search and filter results" at bounding box center [223, 38] width 5 height 5
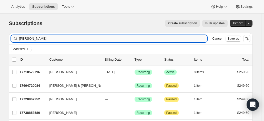
click at [75, 36] on input "dian" at bounding box center [113, 38] width 188 height 7
drag, startPoint x: 51, startPoint y: 38, endPoint x: 19, endPoint y: 38, distance: 32.5
click at [19, 38] on div "dian Clear" at bounding box center [109, 38] width 196 height 7
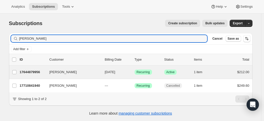
type input "andrew burf"
click at [45, 78] on div "Andrew Burford 17644879956 Andrew Burford 12/09/2025 Success Recurring Success …" at bounding box center [130, 72] width 243 height 13
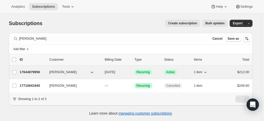
click at [28, 72] on p "17644879956" at bounding box center [33, 72] width 26 height 5
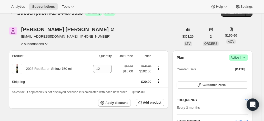
scroll to position [26, 0]
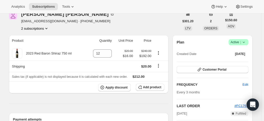
click at [47, 26] on icon "Product actions" at bounding box center [46, 28] width 5 height 5
click at [47, 28] on icon "Product actions" at bounding box center [46, 28] width 5 height 5
click at [126, 25] on div "Andrew Burford bartburf@gmail.com · +61408081234 2 subscriptions" at bounding box center [94, 21] width 170 height 19
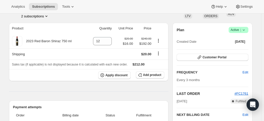
scroll to position [0, 0]
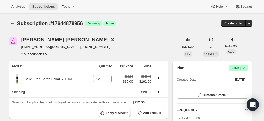
click at [46, 55] on icon "Product actions" at bounding box center [46, 53] width 5 height 5
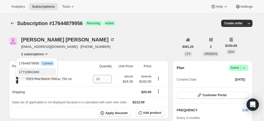
click at [29, 73] on span "17710841940" at bounding box center [29, 72] width 20 height 4
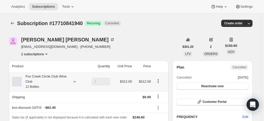
click at [62, 81] on div "Fox Creek Circle Club Wine Club 12 Bottles" at bounding box center [45, 81] width 46 height 15
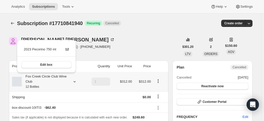
click at [62, 81] on div "Fox Creek Circle Club Wine Club 12 Bottles" at bounding box center [45, 81] width 46 height 15
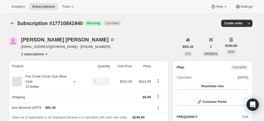
click at [46, 54] on icon "Product actions" at bounding box center [46, 53] width 5 height 5
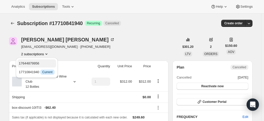
click at [40, 64] on span "17644879956" at bounding box center [37, 63] width 36 height 5
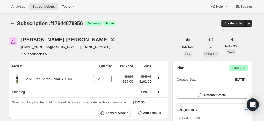
click at [48, 54] on icon "Product actions" at bounding box center [46, 53] width 5 height 5
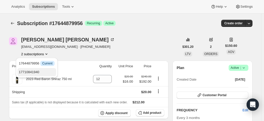
click at [30, 71] on span "17710841940" at bounding box center [29, 72] width 20 height 4
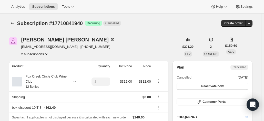
click at [38, 54] on button "2 subscriptions" at bounding box center [35, 53] width 28 height 5
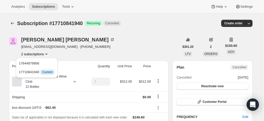
click at [114, 42] on div "Andrew Burford bartburf@gmail.com · +61408081234 2 subscriptions" at bounding box center [94, 46] width 170 height 19
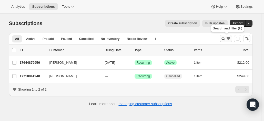
click at [225, 38] on icon "Search and filter results" at bounding box center [223, 38] width 5 height 5
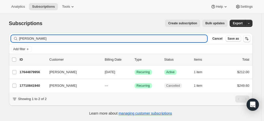
drag, startPoint x: 33, startPoint y: 38, endPoint x: 22, endPoint y: 28, distance: 15.1
click at [12, 35] on div "Filter subscribers andrew burf Clear Cancel Save as" at bounding box center [130, 38] width 243 height 11
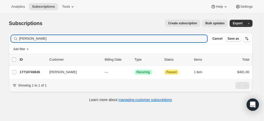
type input "paul riggs"
click at [36, 72] on p "17710743636" at bounding box center [33, 72] width 26 height 5
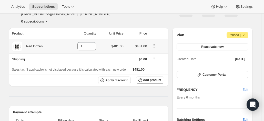
scroll to position [51, 0]
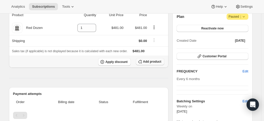
click at [152, 63] on span "Add product" at bounding box center [152, 62] width 18 height 4
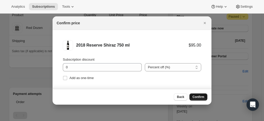
click at [200, 96] on span "Confirm" at bounding box center [198, 97] width 12 height 4
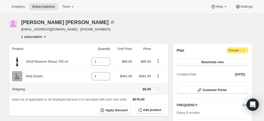
scroll to position [26, 0]
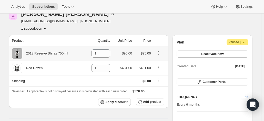
click at [159, 53] on icon "Product actions" at bounding box center [157, 52] width 5 height 5
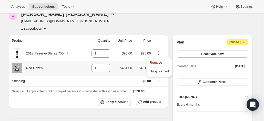
click at [125, 67] on span "$481.00" at bounding box center [126, 68] width 12 height 4
click at [159, 67] on icon "Product actions" at bounding box center [157, 67] width 5 height 5
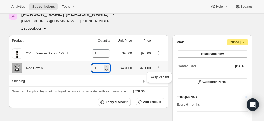
drag, startPoint x: 100, startPoint y: 68, endPoint x: 76, endPoint y: 63, distance: 25.2
click at [78, 63] on tr "Red Dozen 1 $481.00 $481.00" at bounding box center [89, 68] width 160 height 15
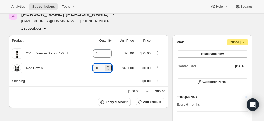
type input "0"
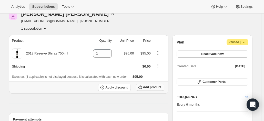
click at [145, 85] on span "Add product" at bounding box center [152, 87] width 18 height 4
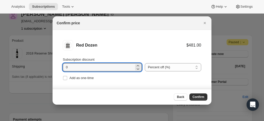
drag, startPoint x: 79, startPoint y: 66, endPoint x: 47, endPoint y: 64, distance: 32.1
type input "20"
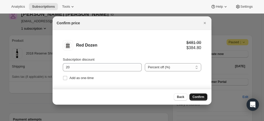
click at [193, 98] on button "Confirm" at bounding box center [198, 96] width 18 height 7
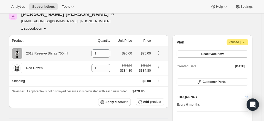
click at [158, 54] on icon "Product actions" at bounding box center [158, 54] width 1 height 1
drag, startPoint x: 95, startPoint y: 54, endPoint x: 88, endPoint y: 52, distance: 6.8
click at [88, 52] on td "1" at bounding box center [98, 53] width 27 height 14
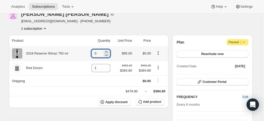
type input "0"
click at [158, 52] on icon "Product actions" at bounding box center [157, 52] width 5 height 5
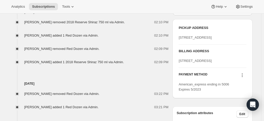
scroll to position [205, 0]
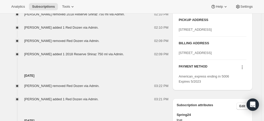
drag, startPoint x: 209, startPoint y: 74, endPoint x: 179, endPoint y: 68, distance: 30.6
click at [179, 68] on div "PICKUP ADDRESS 19 Olivers Road McLaren Vale SA, 5171 Australia BILLING ADDRESS …" at bounding box center [212, 50] width 80 height 79
copy span "135 Ocean Boulevard JAN JUC null 3228"
click at [219, 56] on div "BILLING ADDRESS 135 Ocean Boulevard JAN JUC null 3228" at bounding box center [212, 48] width 67 height 15
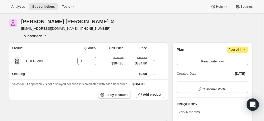
scroll to position [26, 0]
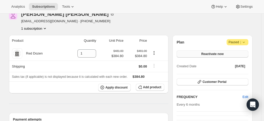
click at [210, 54] on span "Reactivate now" at bounding box center [212, 54] width 22 height 4
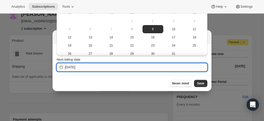
click at [112, 66] on input "2025-10-09" at bounding box center [136, 67] width 142 height 8
click at [113, 47] on span "21" at bounding box center [111, 46] width 17 height 4
type input "2025-10-20"
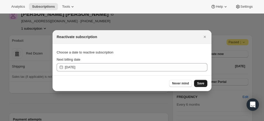
click at [204, 82] on button "Save" at bounding box center [200, 83] width 13 height 7
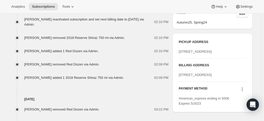
scroll to position [231, 0]
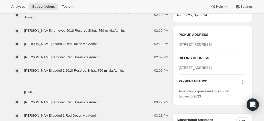
drag, startPoint x: 210, startPoint y: 89, endPoint x: 180, endPoint y: 80, distance: 31.3
click at [180, 70] on div "135 Ocean Boulevard JAN JUC null 3228" at bounding box center [212, 67] width 67 height 5
copy span "135 Ocean Boulevard JAN JUC null 3228"
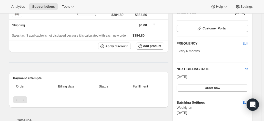
scroll to position [51, 0]
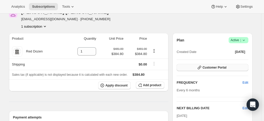
click at [216, 68] on span "Customer Portal" at bounding box center [214, 68] width 24 height 4
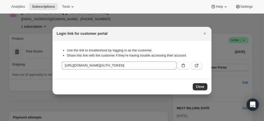
click at [196, 65] on icon ":r1n1:" at bounding box center [196, 65] width 5 height 5
click at [204, 33] on icon "Close" at bounding box center [204, 33] width 5 height 5
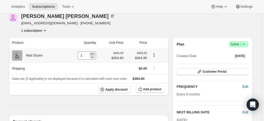
scroll to position [26, 0]
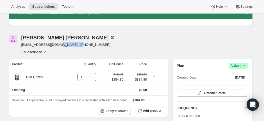
drag, startPoint x: 83, startPoint y: 44, endPoint x: 55, endPoint y: 44, distance: 27.7
click at [55, 44] on div "Paul Riggs riggsbie@gmail.com · +61427329170 1 subscription" at bounding box center [94, 44] width 170 height 19
copy span "+61427329170"
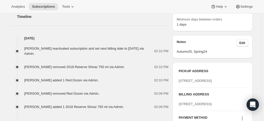
scroll to position [231, 0]
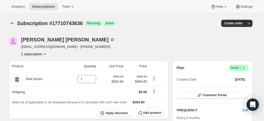
click at [245, 65] on icon at bounding box center [243, 67] width 5 height 5
click at [234, 79] on span "Pause subscription" at bounding box center [239, 78] width 28 height 4
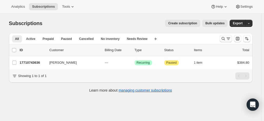
click at [224, 39] on icon "Search and filter results" at bounding box center [223, 38] width 5 height 5
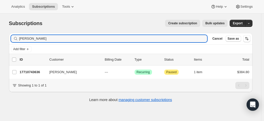
drag, startPoint x: 30, startPoint y: 40, endPoint x: 0, endPoint y: 41, distance: 30.5
click at [0, 41] on div "Subscriptions. This page is ready Subscriptions Create subscription Bulk update…" at bounding box center [130, 74] width 261 height 121
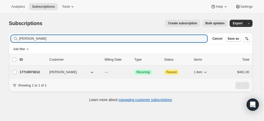
type input "[PERSON_NAME]"
click at [36, 71] on p "17710973012" at bounding box center [33, 72] width 26 height 5
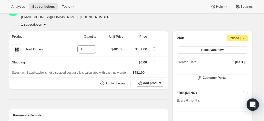
scroll to position [51, 0]
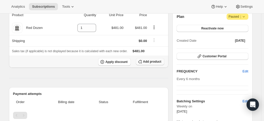
click at [152, 62] on span "Add product" at bounding box center [152, 62] width 18 height 4
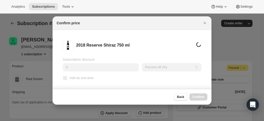
scroll to position [0, 0]
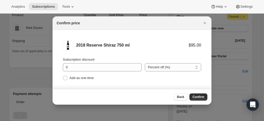
click at [213, 100] on div at bounding box center [132, 60] width 264 height 121
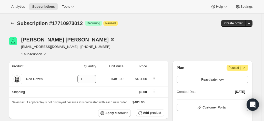
scroll to position [51, 0]
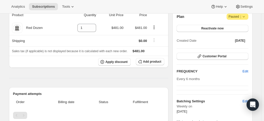
click at [204, 97] on div "Plan Attention Paused | Reactivate now Created Date [DATE] Customer Portal FREQ…" at bounding box center [211, 72] width 71 height 116
click at [152, 63] on button "Add product" at bounding box center [150, 61] width 28 height 7
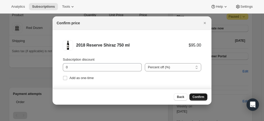
click at [193, 98] on span "Confirm" at bounding box center [198, 97] width 12 height 4
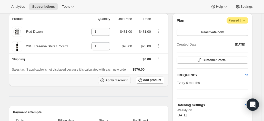
scroll to position [26, 0]
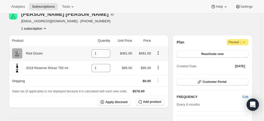
click at [158, 54] on icon "Product actions" at bounding box center [157, 52] width 5 height 5
drag, startPoint x: 97, startPoint y: 54, endPoint x: 88, endPoint y: 53, distance: 9.0
click at [89, 53] on td "1" at bounding box center [98, 53] width 27 height 14
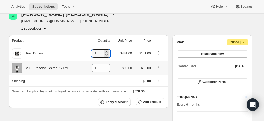
type input "0"
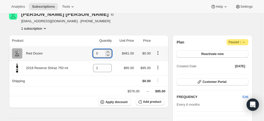
click at [157, 53] on icon "Product actions" at bounding box center [157, 52] width 5 height 5
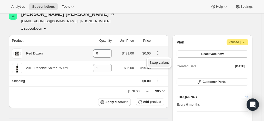
click at [160, 63] on span "Swap variant" at bounding box center [158, 63] width 19 height 4
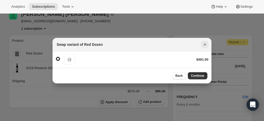
click at [205, 43] on icon "Close" at bounding box center [204, 44] width 5 height 5
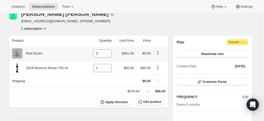
click at [157, 53] on icon "Product actions" at bounding box center [157, 52] width 5 height 5
click at [93, 56] on td "0" at bounding box center [100, 53] width 28 height 14
click at [99, 55] on input "0" at bounding box center [98, 53] width 11 height 8
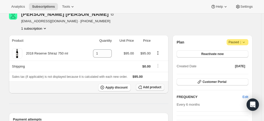
click at [153, 86] on span "Add product" at bounding box center [152, 87] width 18 height 4
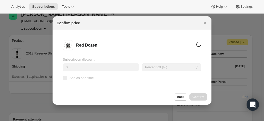
scroll to position [0, 0]
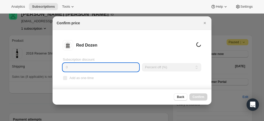
drag, startPoint x: 84, startPoint y: 65, endPoint x: 81, endPoint y: 65, distance: 3.3
click at [84, 65] on input "0" at bounding box center [101, 67] width 76 height 8
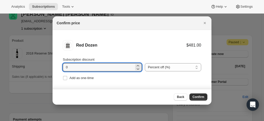
drag, startPoint x: 53, startPoint y: 65, endPoint x: 36, endPoint y: 63, distance: 17.0
type input "20"
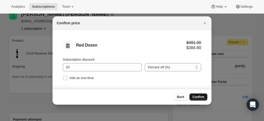
click at [197, 96] on span "Confirm" at bounding box center [198, 97] width 12 height 4
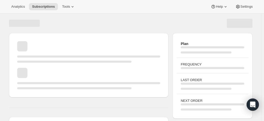
scroll to position [26, 0]
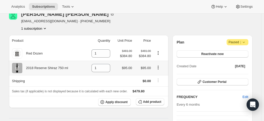
click at [159, 67] on icon "Product actions" at bounding box center [157, 67] width 5 height 5
drag, startPoint x: 99, startPoint y: 67, endPoint x: 74, endPoint y: 64, distance: 25.8
click at [76, 65] on tr "2018 Reserve Shiraz 750 ml 1 $95.00 $95.00" at bounding box center [89, 68] width 160 height 15
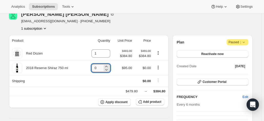
type input "0"
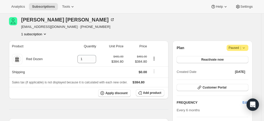
scroll to position [0, 0]
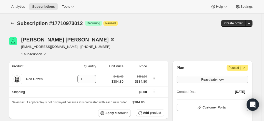
click at [200, 76] on button "Reactivate now" at bounding box center [211, 79] width 71 height 7
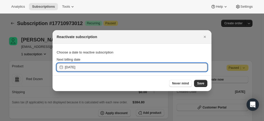
click at [111, 69] on input "[DATE]" at bounding box center [136, 67] width 142 height 8
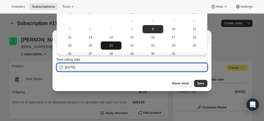
click at [110, 46] on span "21" at bounding box center [111, 46] width 17 height 4
type input "[DATE]"
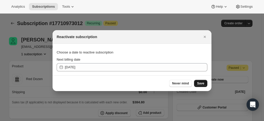
click at [200, 82] on span "Save" at bounding box center [200, 83] width 7 height 4
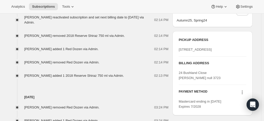
scroll to position [231, 0]
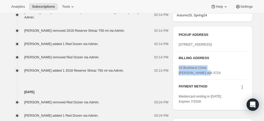
drag, startPoint x: 207, startPoint y: 88, endPoint x: 178, endPoint y: 82, distance: 29.7
click at [178, 82] on div "PICKUP ADDRESS [STREET_ADDRESS] BILLING ADDRESS [GEOGRAPHIC_DATA] [PERSON_NAME]…" at bounding box center [212, 68] width 80 height 84
copy span "24 Bushland Close [PERSON_NAME] null 3723"
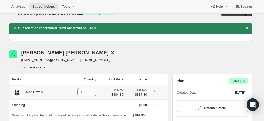
scroll to position [0, 0]
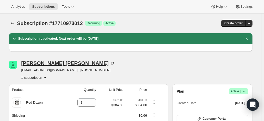
click at [112, 62] on icon at bounding box center [113, 63] width 2 height 2
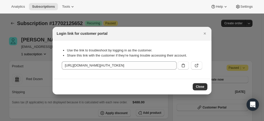
drag, startPoint x: 202, startPoint y: 33, endPoint x: 198, endPoint y: 33, distance: 4.4
click at [202, 33] on icon "Close" at bounding box center [204, 33] width 5 height 5
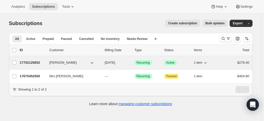
click at [35, 63] on p "17702125652" at bounding box center [33, 62] width 26 height 5
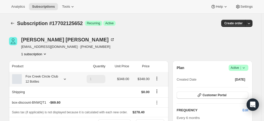
click at [30, 82] on small "12 Bottles" at bounding box center [33, 82] width 14 height 4
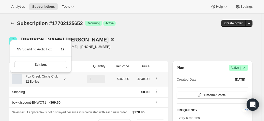
click at [30, 82] on small "12 Bottles" at bounding box center [33, 82] width 14 height 4
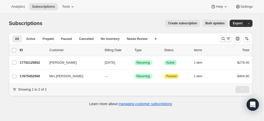
click at [222, 39] on icon "Search and filter results" at bounding box center [223, 38] width 5 height 5
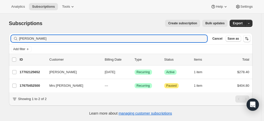
drag, startPoint x: 41, startPoint y: 35, endPoint x: 10, endPoint y: 35, distance: 30.7
click at [11, 36] on div "Filter subscribers [PERSON_NAME] as" at bounding box center [130, 38] width 243 height 11
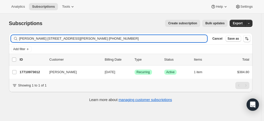
drag, startPoint x: 136, startPoint y: 39, endPoint x: 37, endPoint y: 37, distance: 99.4
click at [37, 37] on input "[PERSON_NAME] [STREET_ADDRESS][PERSON_NAME] [PHONE_NUMBER]" at bounding box center [113, 38] width 188 height 7
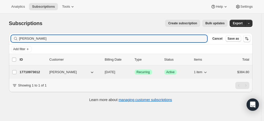
type input "[PERSON_NAME]"
click at [35, 71] on p "17710973012" at bounding box center [33, 72] width 26 height 5
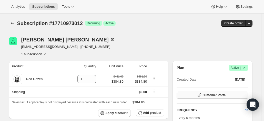
click at [202, 94] on icon "button" at bounding box center [199, 95] width 5 height 5
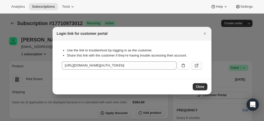
click at [197, 66] on icon ":rl1:" at bounding box center [196, 65] width 3 height 3
click at [207, 32] on button "Close" at bounding box center [204, 33] width 7 height 7
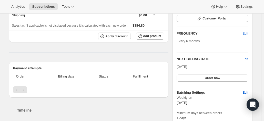
scroll to position [26, 0]
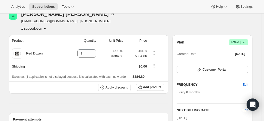
click at [238, 42] on span "Active |" at bounding box center [239, 42] width 16 height 5
drag, startPoint x: 233, startPoint y: 50, endPoint x: 229, endPoint y: 50, distance: 4.1
click at [233, 50] on span "Pause subscription" at bounding box center [239, 52] width 28 height 4
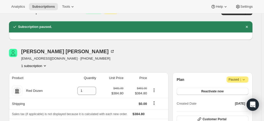
scroll to position [0, 0]
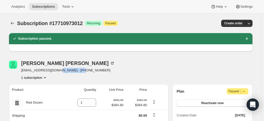
drag, startPoint x: 89, startPoint y: 72, endPoint x: 56, endPoint y: 70, distance: 32.3
click at [56, 70] on div "[PERSON_NAME] [EMAIL_ADDRESS][DOMAIN_NAME] · [PHONE_NUMBER] 1 subscription" at bounding box center [94, 70] width 170 height 19
copy span "[PHONE_NUMBER]"
click at [113, 62] on div "[PERSON_NAME] [EMAIL_ADDRESS][DOMAIN_NAME] · [PHONE_NUMBER] 1 subscription" at bounding box center [94, 70] width 170 height 19
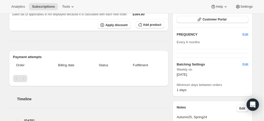
scroll to position [51, 0]
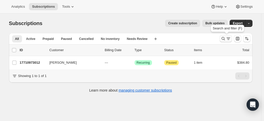
click at [223, 39] on icon "Search and filter results" at bounding box center [222, 38] width 3 height 3
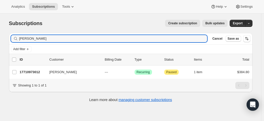
drag, startPoint x: 57, startPoint y: 39, endPoint x: -9, endPoint y: 39, distance: 66.6
click at [0, 39] on html "Analytics Subscriptions Tools Help Settings Skip to content Subscriptions. This…" at bounding box center [132, 60] width 264 height 121
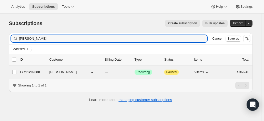
type input "[PERSON_NAME]"
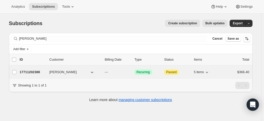
click at [30, 72] on p "17711202388" at bounding box center [33, 72] width 26 height 5
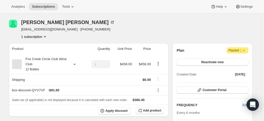
scroll to position [26, 0]
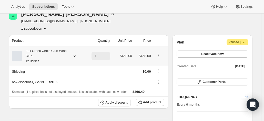
click at [65, 55] on div "Fox Creek Circle Club Wine Club 12 Bottles" at bounding box center [45, 55] width 46 height 15
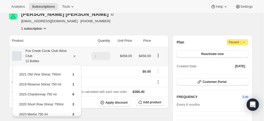
click at [65, 55] on div "Fox Creek Circle Club Wine Club 12 Bottles" at bounding box center [45, 55] width 46 height 15
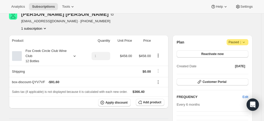
scroll to position [0, 0]
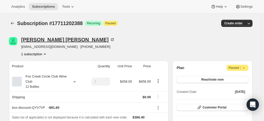
click at [110, 40] on icon at bounding box center [112, 39] width 5 height 5
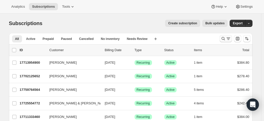
click at [223, 37] on icon "Search and filter results" at bounding box center [223, 38] width 5 height 5
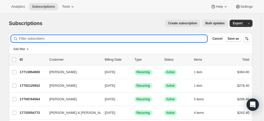
click at [54, 39] on input "Filter subscribers" at bounding box center [113, 38] width 188 height 7
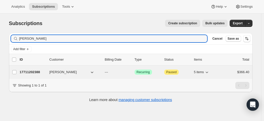
type input "greg new"
click at [33, 70] on p "17711202388" at bounding box center [33, 72] width 26 height 5
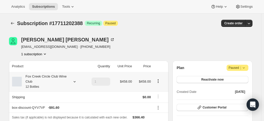
click at [63, 81] on div "Fox Creek Circle Club Wine Club 12 Bottles" at bounding box center [45, 81] width 46 height 15
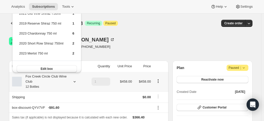
click at [63, 81] on div "Fox Creek Circle Club Wine Club 12 Bottles" at bounding box center [45, 81] width 46 height 15
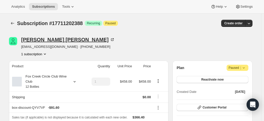
click at [110, 39] on icon at bounding box center [112, 39] width 5 height 5
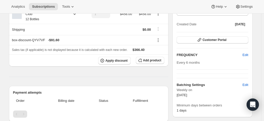
scroll to position [51, 0]
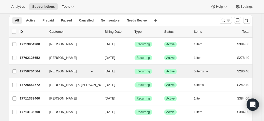
scroll to position [26, 0]
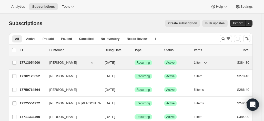
click at [38, 64] on p "17713954900" at bounding box center [33, 62] width 26 height 5
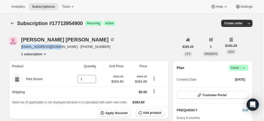
drag, startPoint x: 53, startPoint y: 48, endPoint x: 23, endPoint y: 48, distance: 30.5
click at [23, 48] on span "[EMAIL_ADDRESS][DOMAIN_NAME] · [PHONE_NUMBER]" at bounding box center [67, 46] width 93 height 5
copy span "[EMAIL_ADDRESS][DOMAIN_NAME]"
